Goal: Information Seeking & Learning: Learn about a topic

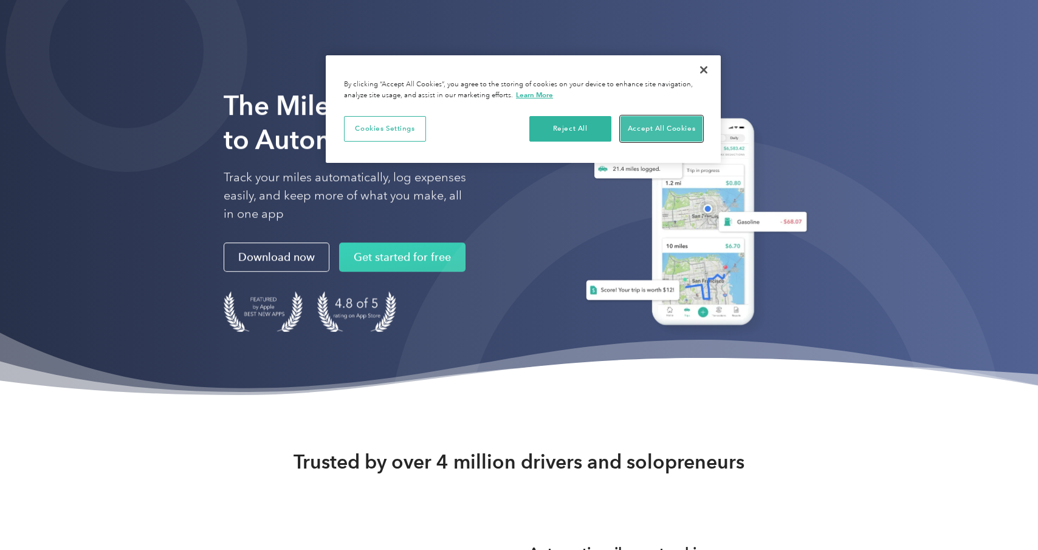
click at [664, 131] on button "Accept All Cookies" at bounding box center [662, 129] width 82 height 26
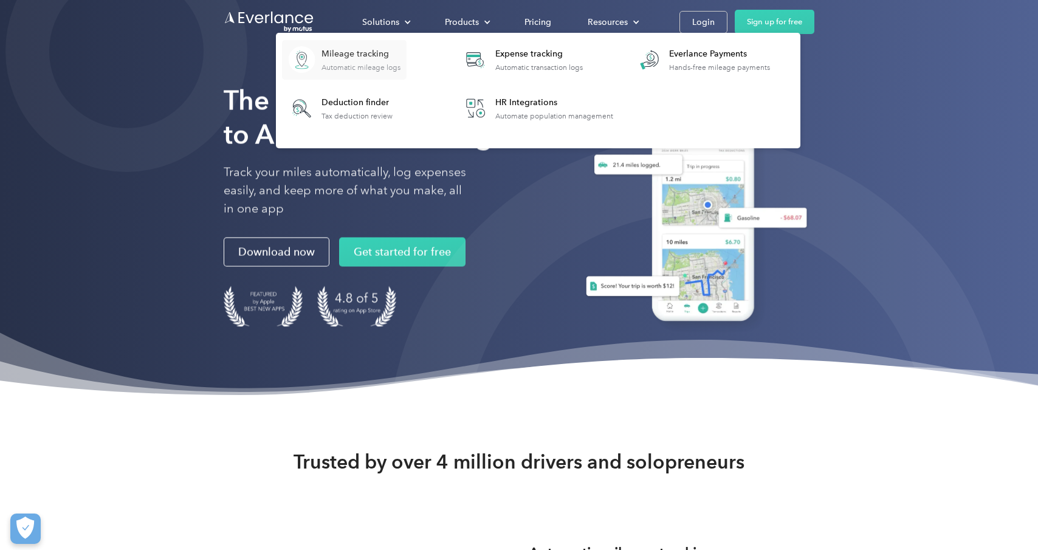
click at [363, 55] on div "Mileage tracking" at bounding box center [361, 54] width 79 height 12
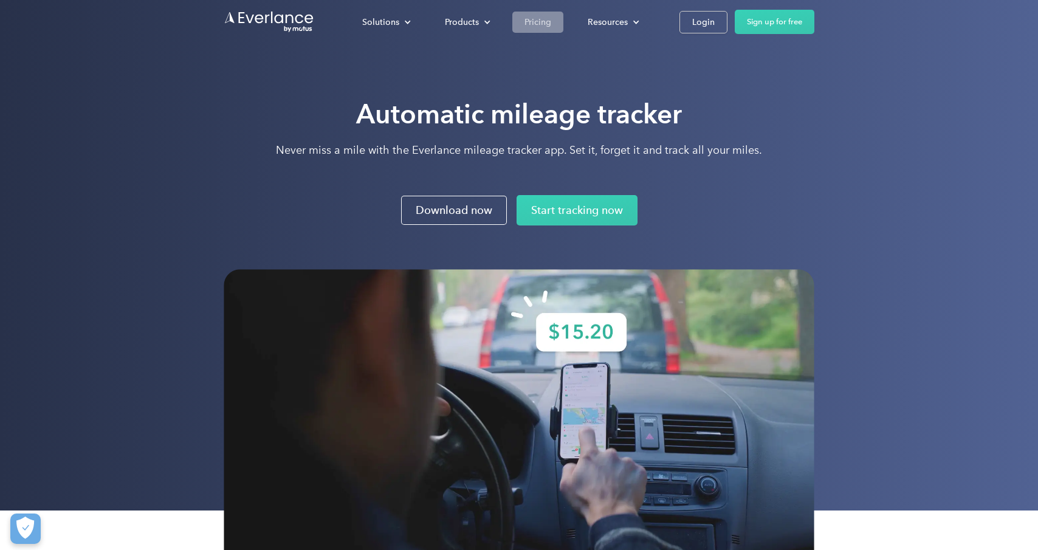
click at [538, 16] on div "Pricing" at bounding box center [538, 22] width 27 height 15
